Goal: Task Accomplishment & Management: Manage account settings

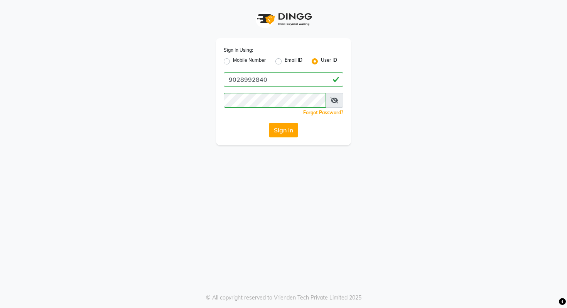
click at [241, 58] on label "Mobile Number" at bounding box center [249, 61] width 33 height 9
click at [238, 58] on input "Mobile Number" at bounding box center [235, 59] width 5 height 5
radio input "true"
radio input "false"
click at [275, 87] on div "Sign In Using: Mobile Number Email ID User ID Country Code × +1 Remember me For…" at bounding box center [283, 91] width 135 height 107
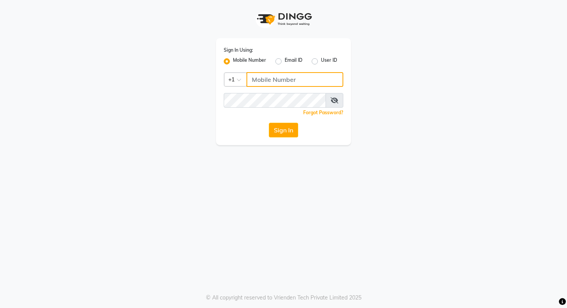
click at [274, 79] on input "Username" at bounding box center [294, 79] width 97 height 15
click at [231, 79] on div at bounding box center [235, 79] width 23 height 8
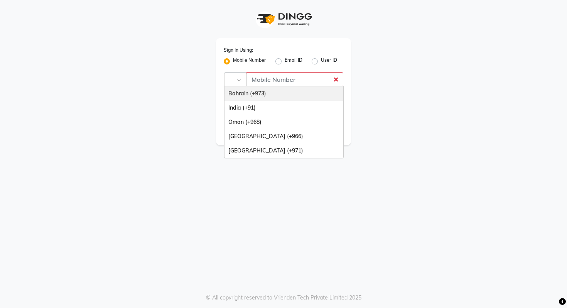
type input "91"
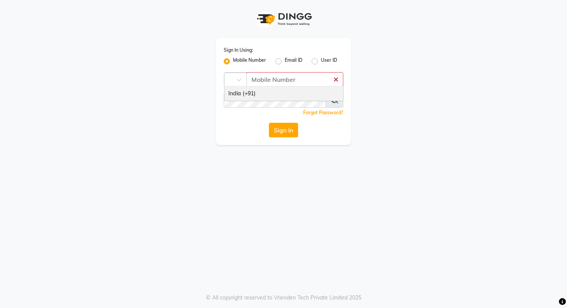
scroll to position [0, 6]
click at [244, 92] on div "India (+91)" at bounding box center [283, 93] width 119 height 14
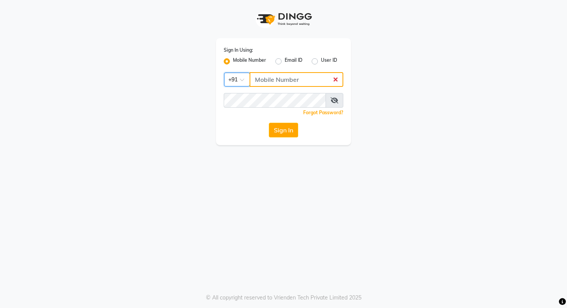
click at [274, 79] on input "Username" at bounding box center [296, 79] width 94 height 15
type input "9028992840"
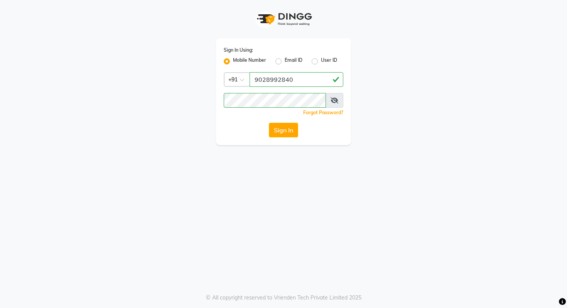
click at [281, 118] on div "Sign In Using: Mobile Number Email ID User ID Country Code × [PHONE_NUMBER] Rem…" at bounding box center [283, 91] width 135 height 107
click at [281, 126] on button "Sign In" at bounding box center [283, 130] width 29 height 15
